Goal: Task Accomplishment & Management: Use online tool/utility

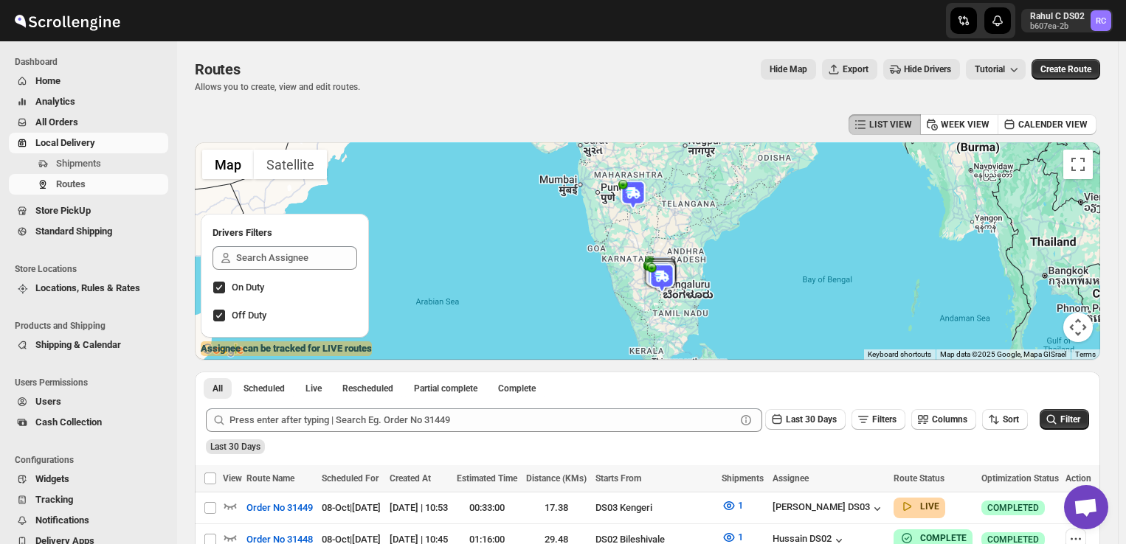
scroll to position [337, 0]
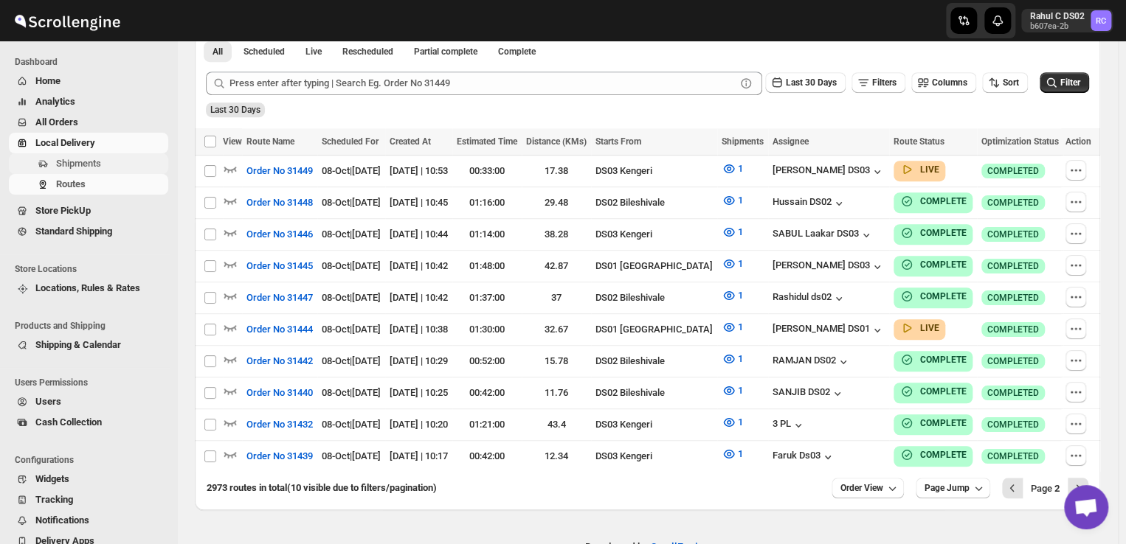
click at [85, 163] on span "Shipments" at bounding box center [78, 163] width 45 height 11
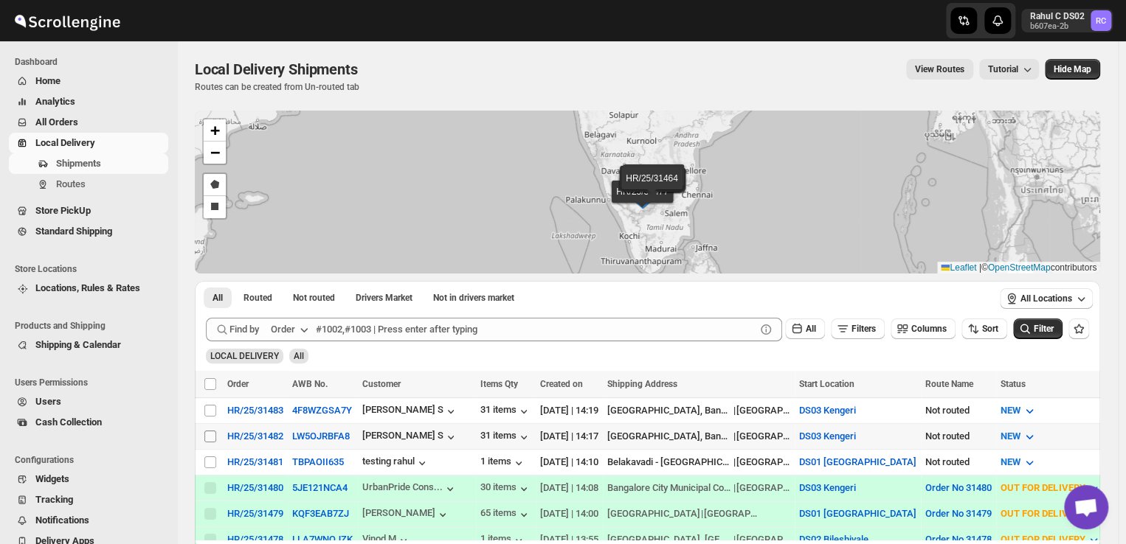
click at [211, 432] on input "Select shipment" at bounding box center [210, 437] width 12 height 12
checkbox input "true"
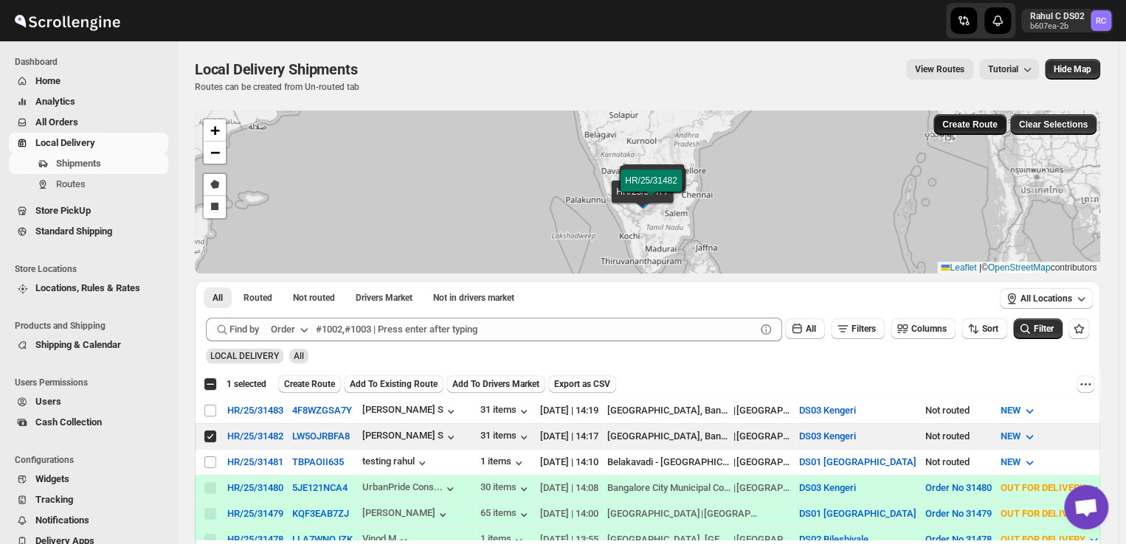
click at [974, 119] on span "Create Route" at bounding box center [969, 125] width 55 height 12
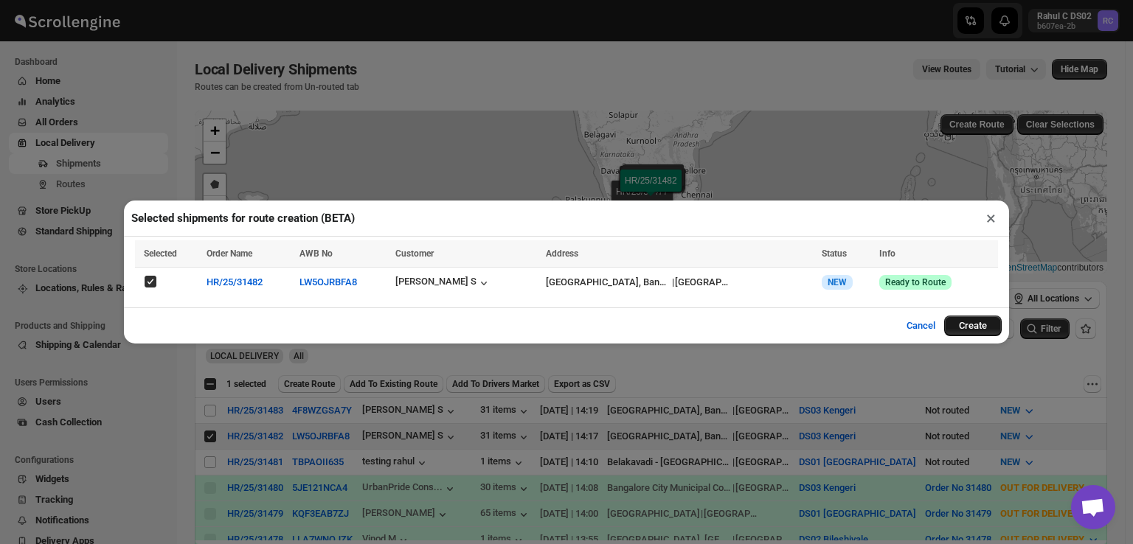
click at [975, 320] on button "Create" at bounding box center [973, 326] width 58 height 21
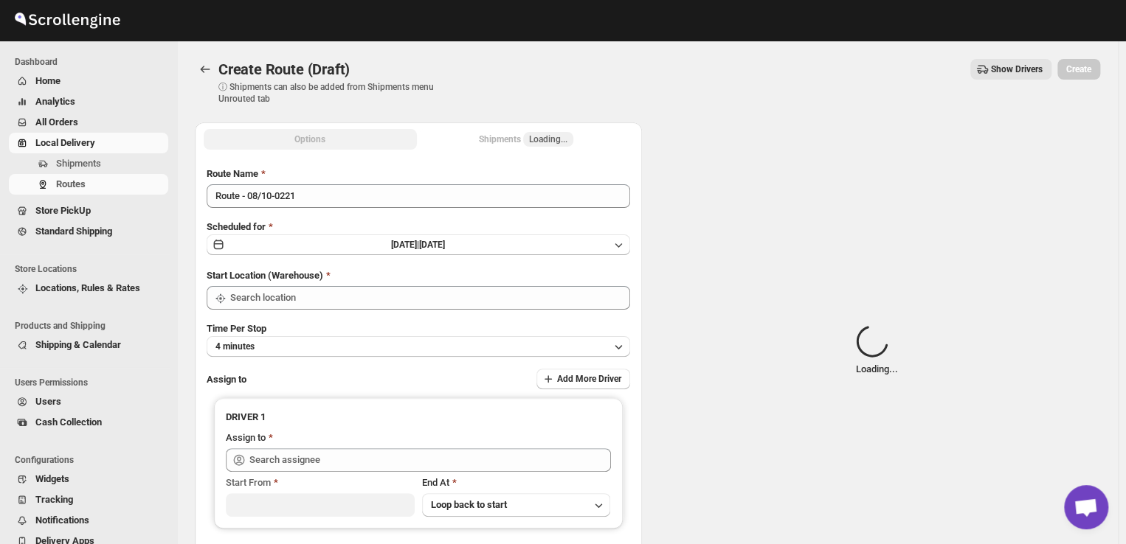
type input "DS01 [GEOGRAPHIC_DATA]"
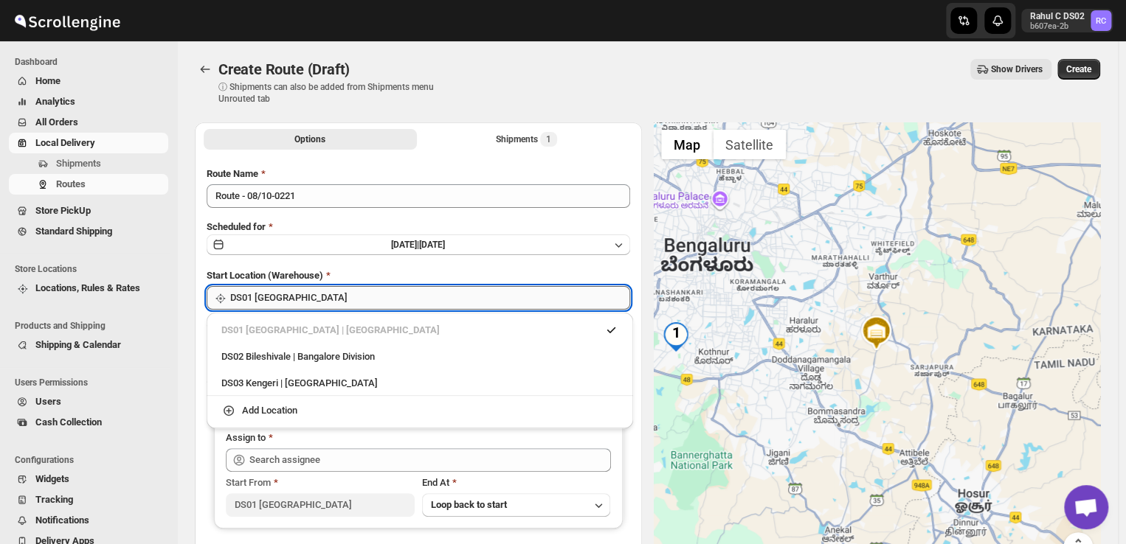
click at [446, 299] on input "DS01 [GEOGRAPHIC_DATA]" at bounding box center [430, 298] width 400 height 24
click at [339, 388] on div "DS03 Kengeri | [GEOGRAPHIC_DATA]" at bounding box center [419, 383] width 397 height 15
type input "DS03 Kengeri"
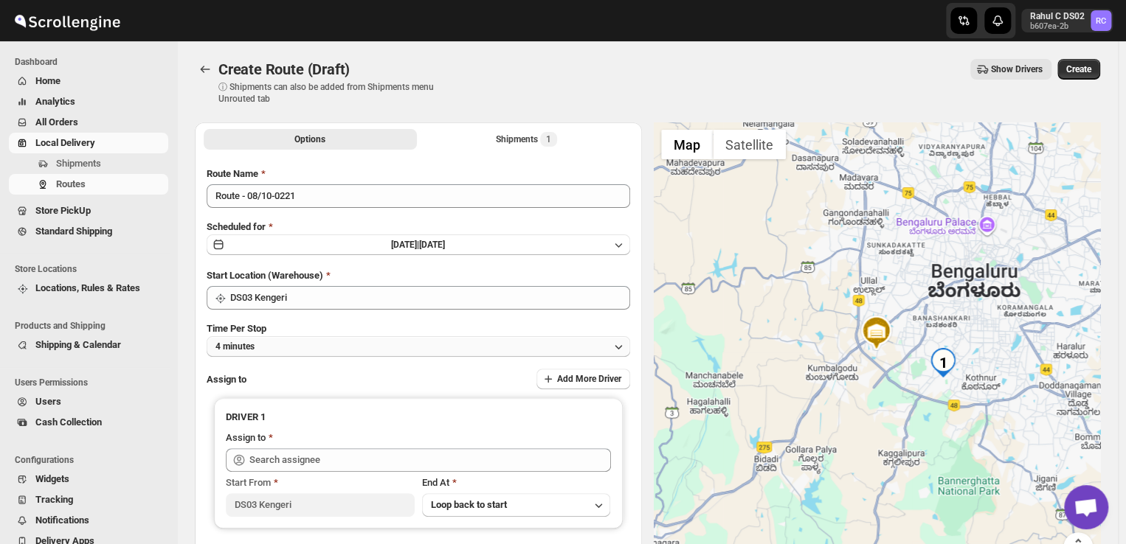
click at [325, 345] on button "4 minutes" at bounding box center [418, 346] width 423 height 21
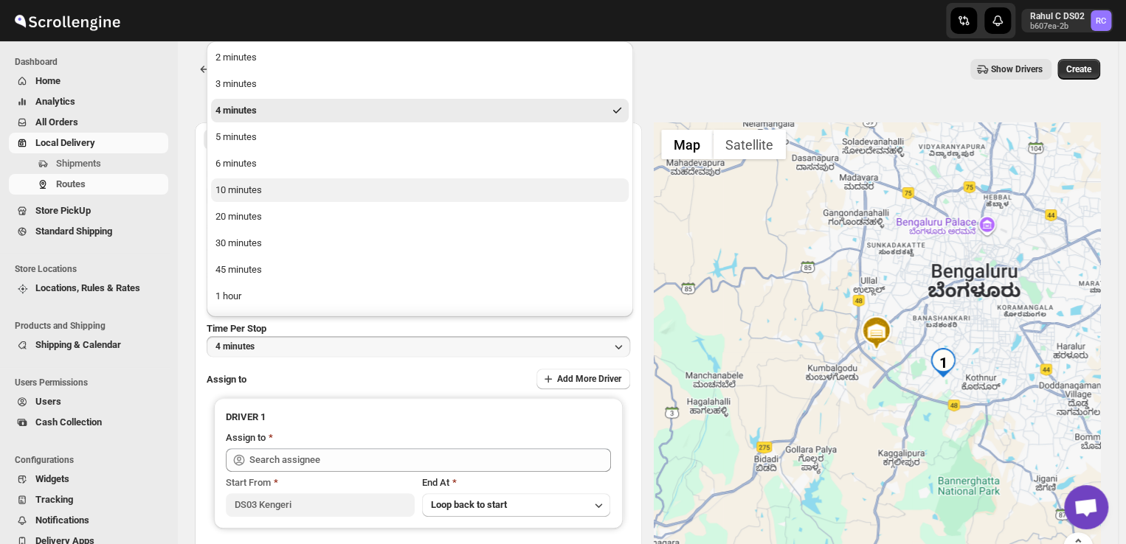
click at [266, 187] on button "10 minutes" at bounding box center [420, 191] width 418 height 24
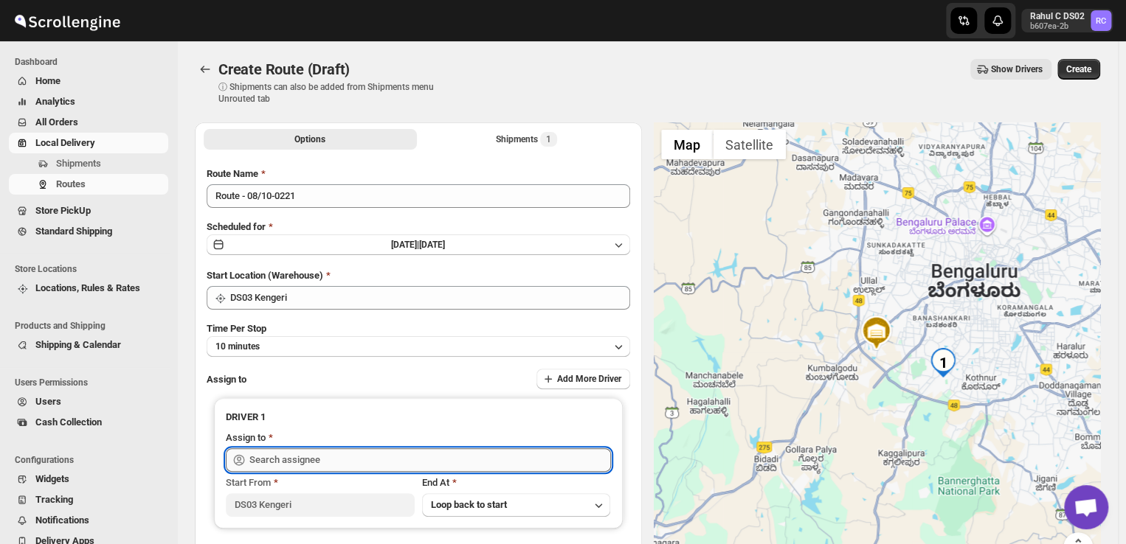
click at [336, 460] on input "text" at bounding box center [429, 461] width 361 height 24
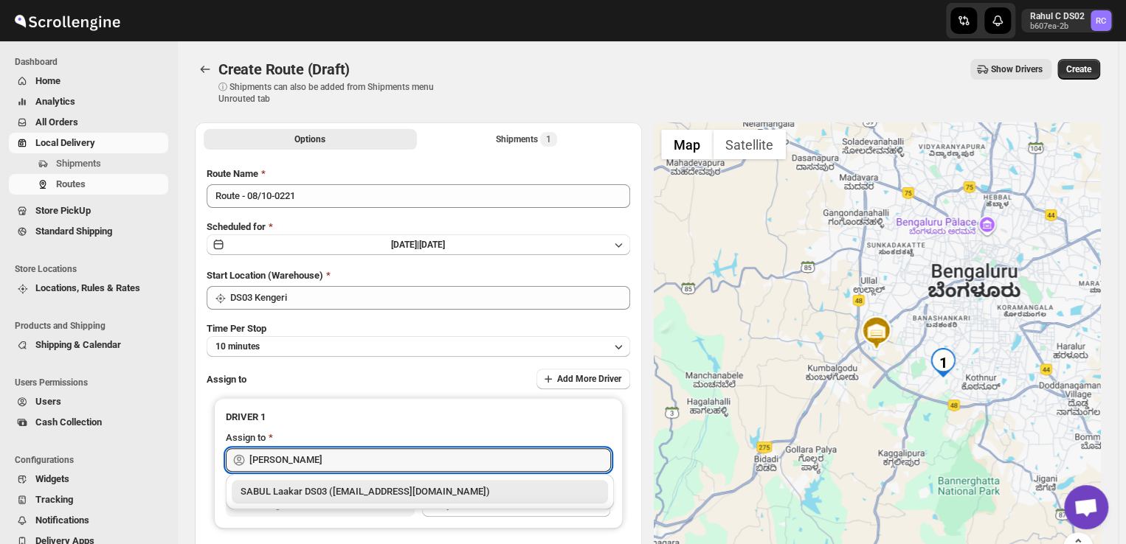
click at [292, 486] on div "SABUL Laakar DS03 ([EMAIL_ADDRESS][DOMAIN_NAME])" at bounding box center [419, 492] width 359 height 15
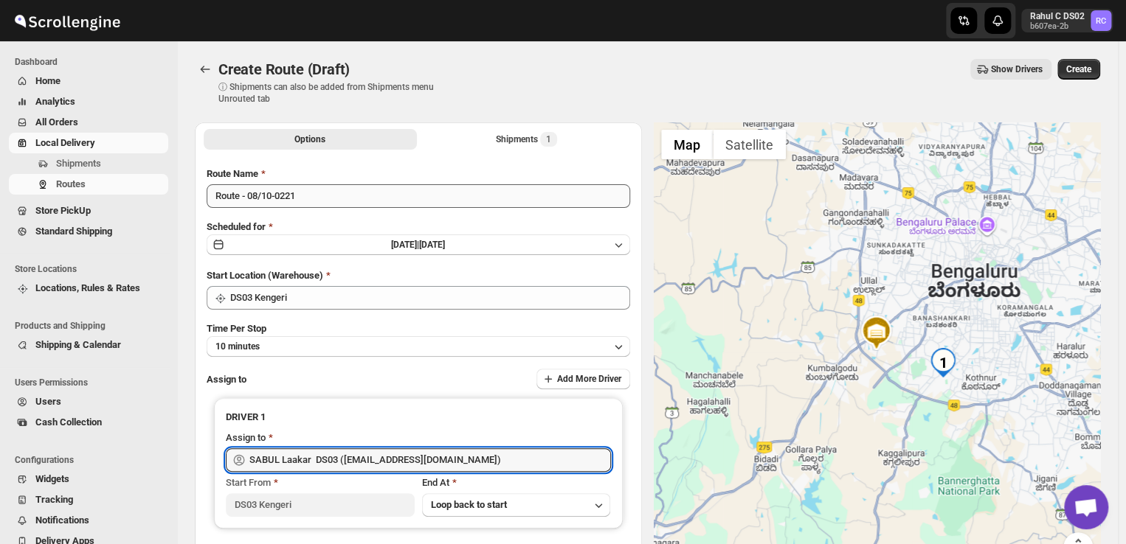
type input "SABUL Laakar DS03 ([EMAIL_ADDRESS][DOMAIN_NAME])"
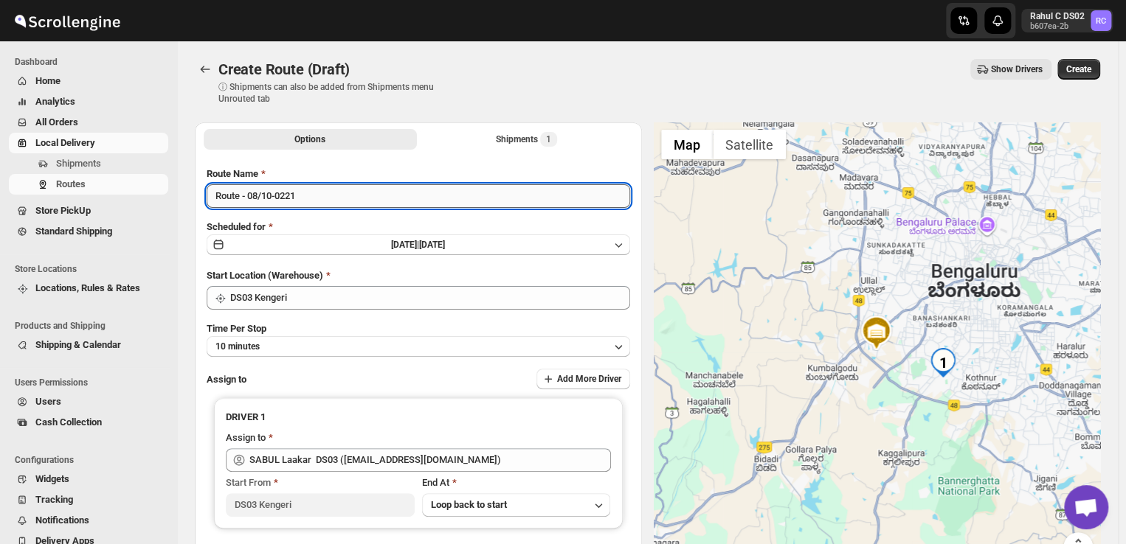
click at [310, 201] on input "Route - 08/10-0221" at bounding box center [418, 196] width 423 height 24
type input "R"
click at [313, 193] on input "order" at bounding box center [418, 196] width 423 height 24
type input "order 31482"
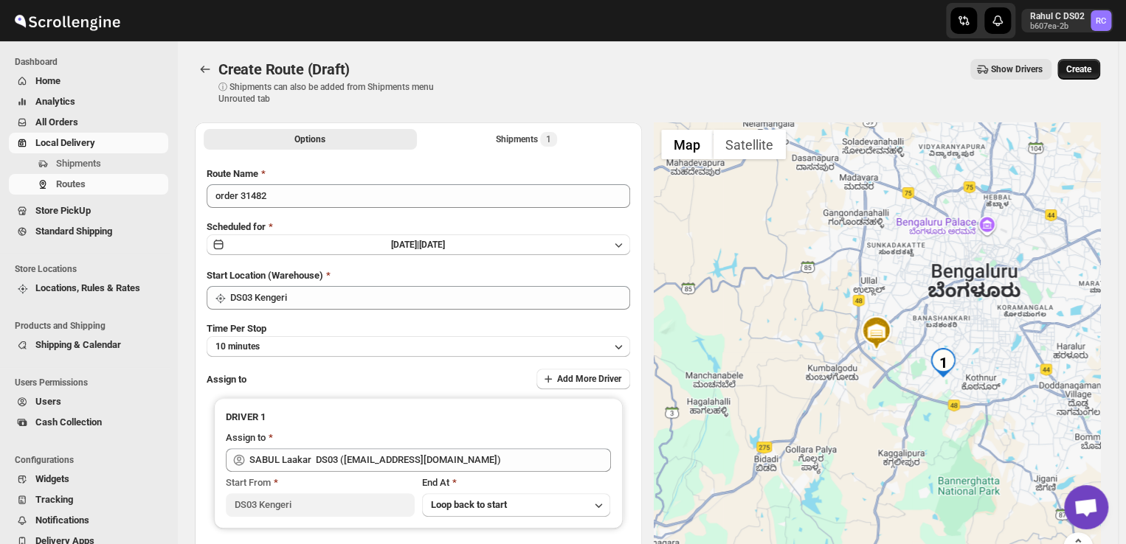
click at [1080, 69] on span "Create" at bounding box center [1078, 69] width 25 height 12
